Goal: Task Accomplishment & Management: Use online tool/utility

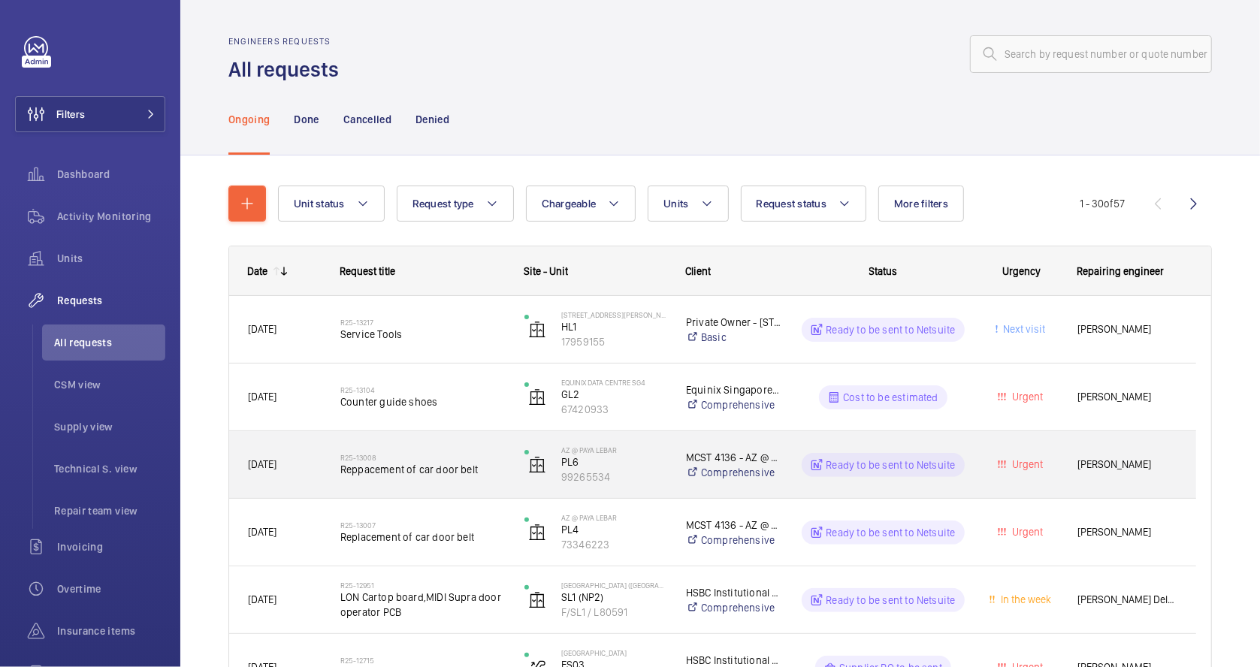
click at [467, 486] on div "R25-13008 Reppacement of car door belt" at bounding box center [413, 465] width 183 height 68
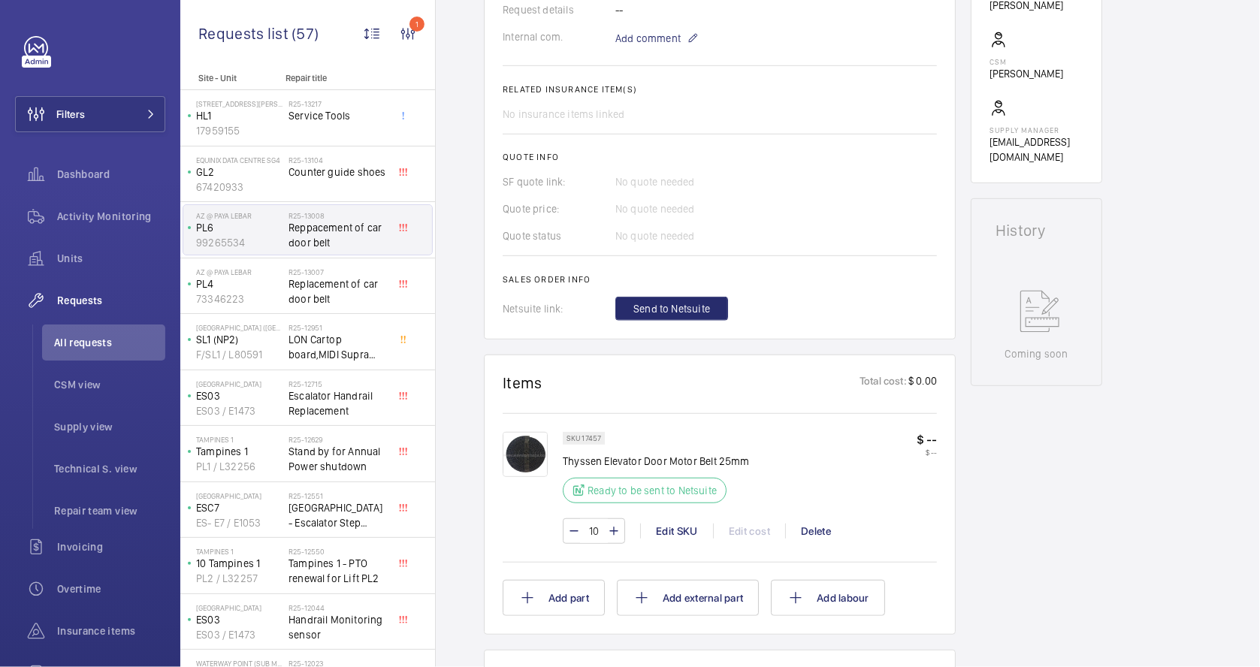
scroll to position [500, 0]
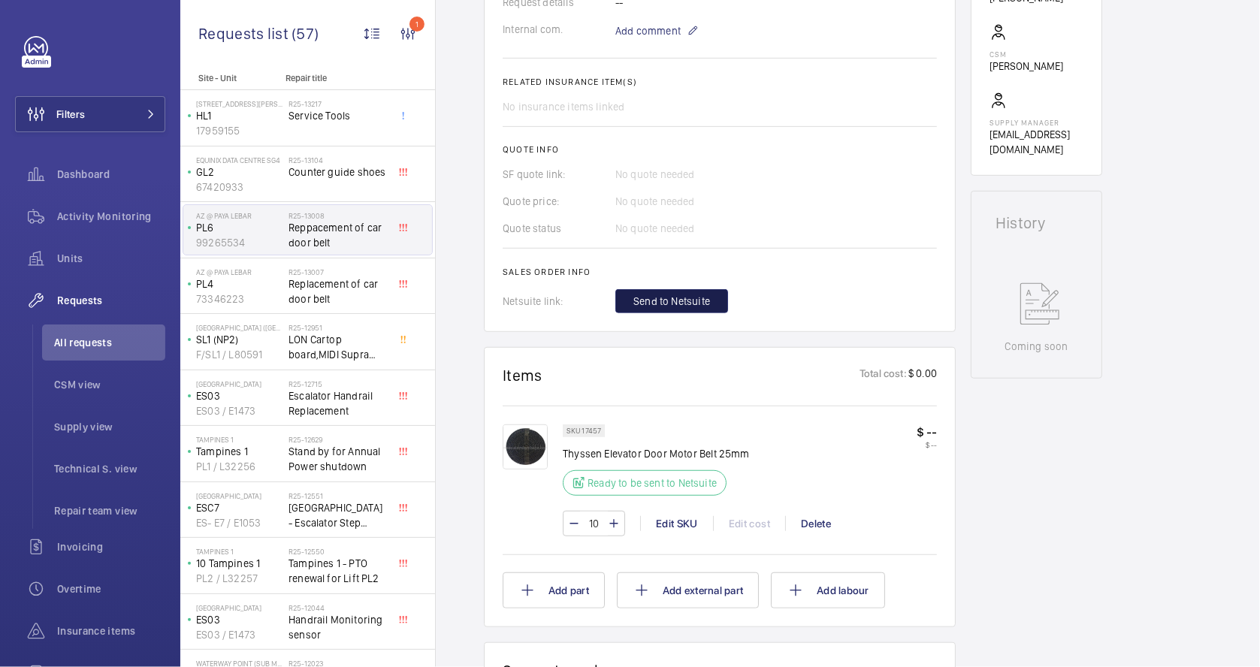
click at [685, 292] on button "Send to Netsuite" at bounding box center [671, 301] width 113 height 24
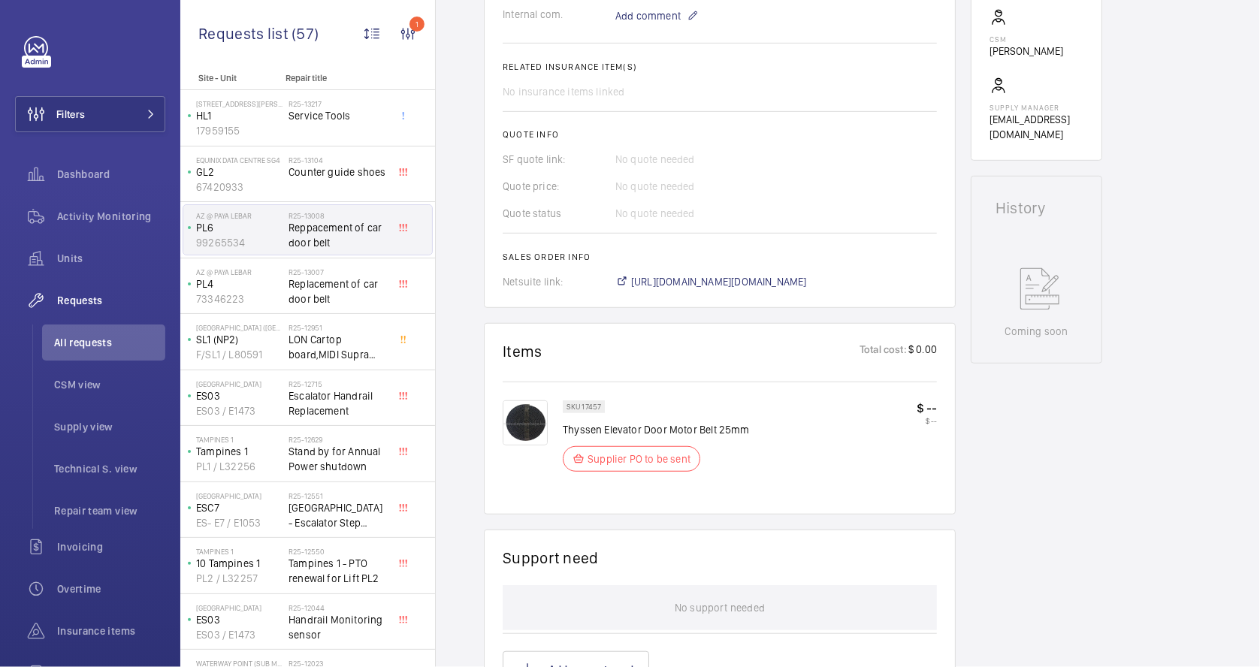
scroll to position [530, 0]
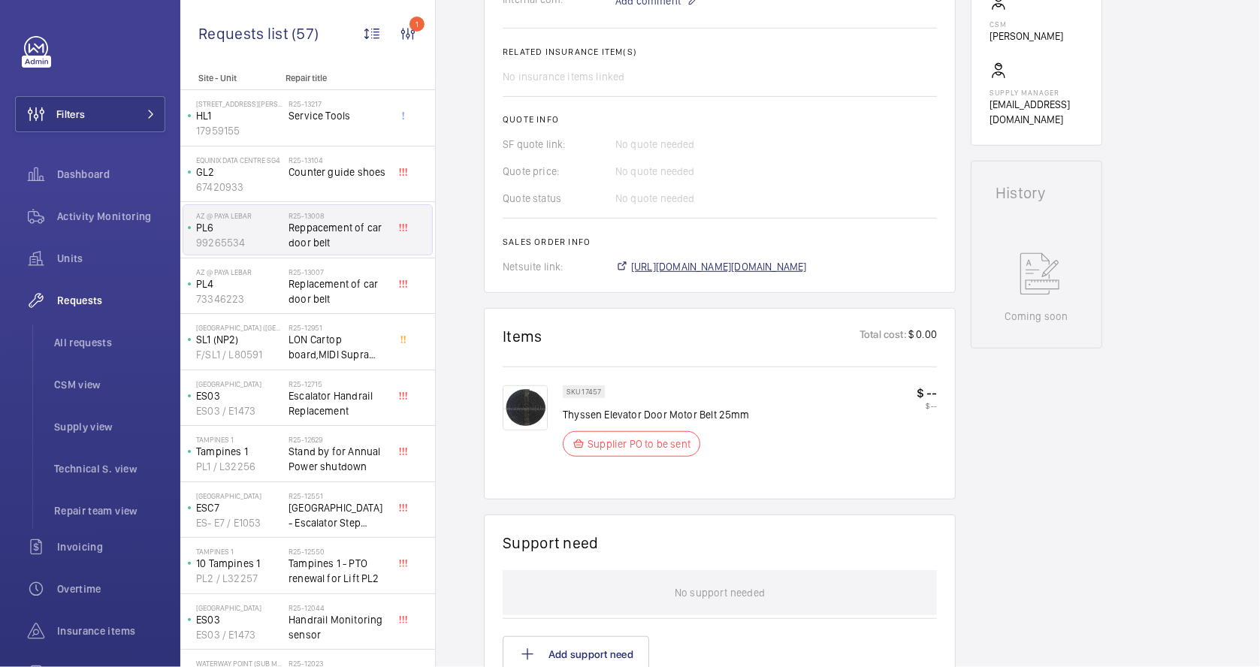
click at [720, 261] on span "[URL][DOMAIN_NAME][DOMAIN_NAME]" at bounding box center [719, 266] width 176 height 15
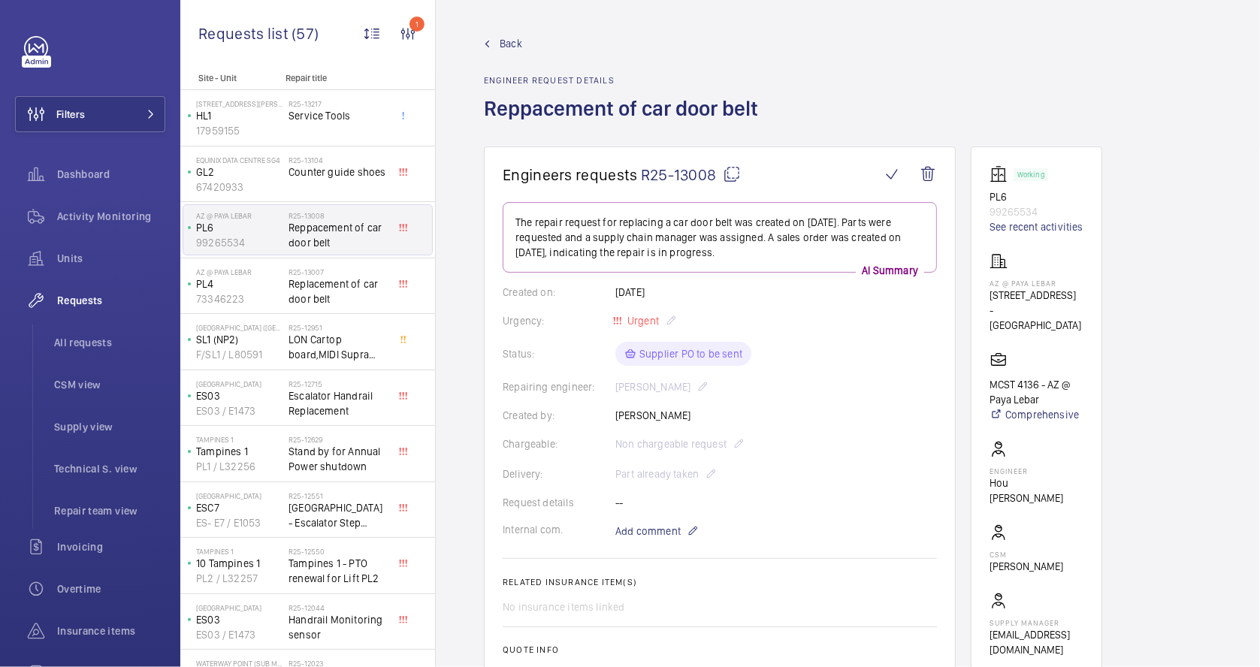
scroll to position [0, 0]
